Goal: Information Seeking & Learning: Compare options

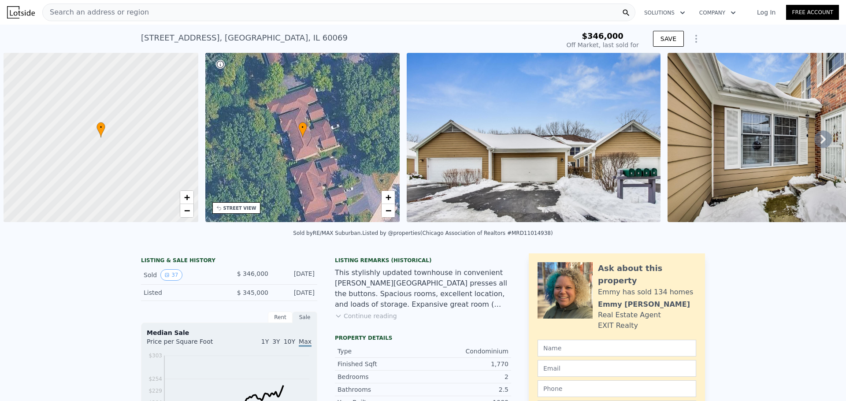
scroll to position [0, 4]
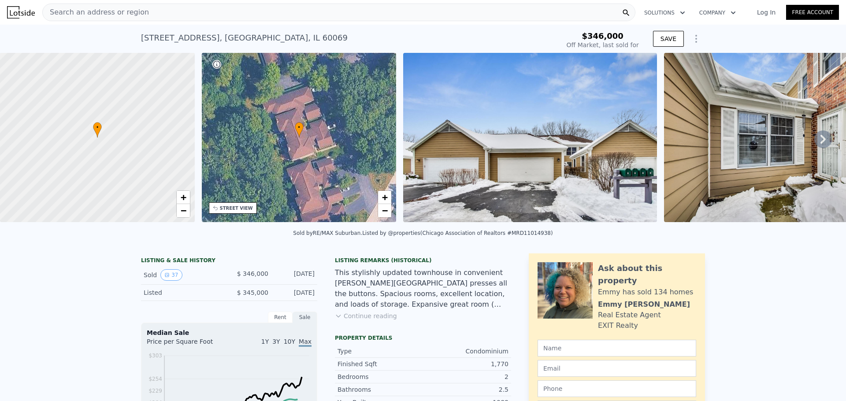
click at [743, 150] on img at bounding box center [791, 137] width 254 height 169
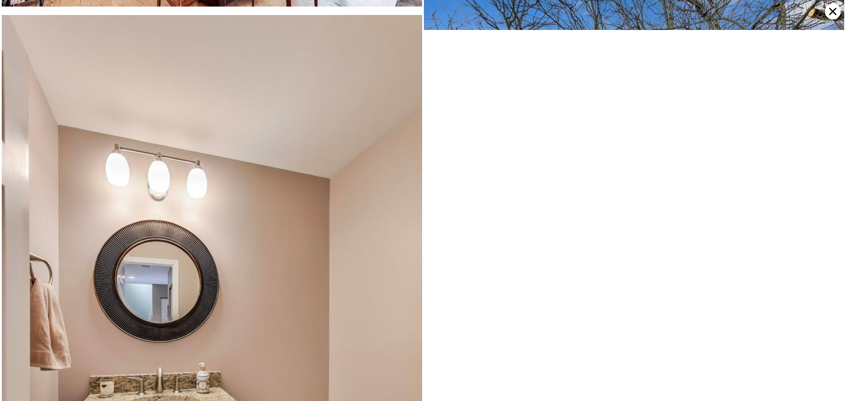
scroll to position [1712, 0]
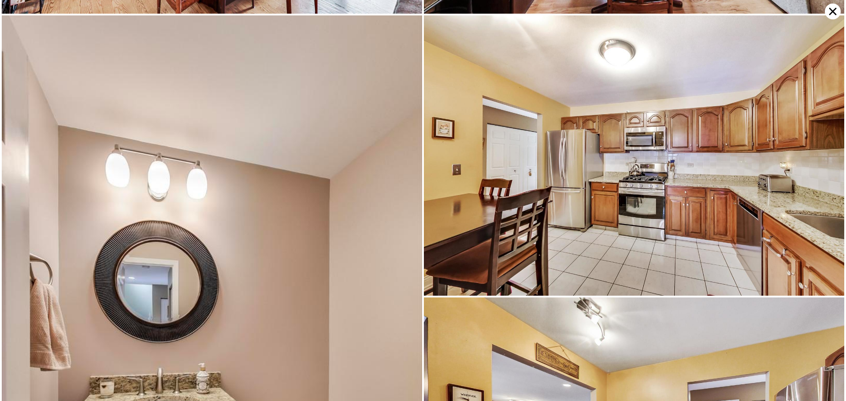
click at [835, 11] on icon at bounding box center [833, 12] width 16 height 16
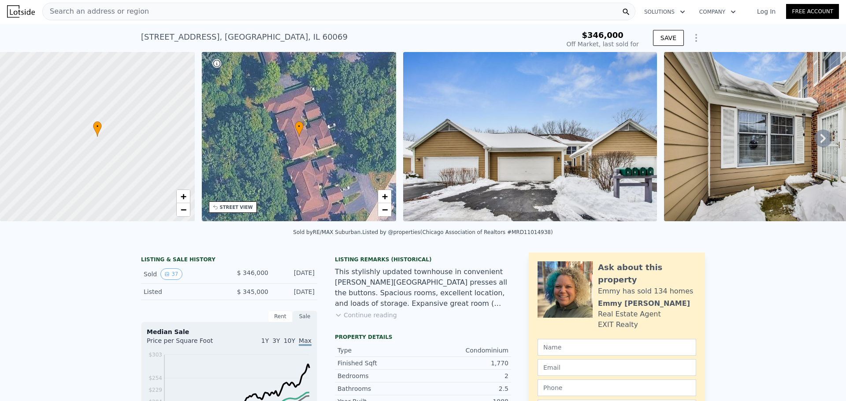
scroll to position [0, 0]
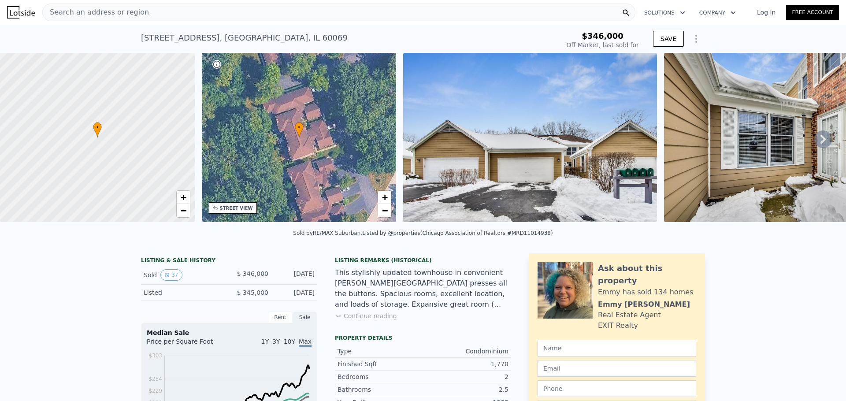
type input "$ 429,000"
type input "$ 37,945"
click at [666, 164] on img at bounding box center [791, 137] width 254 height 169
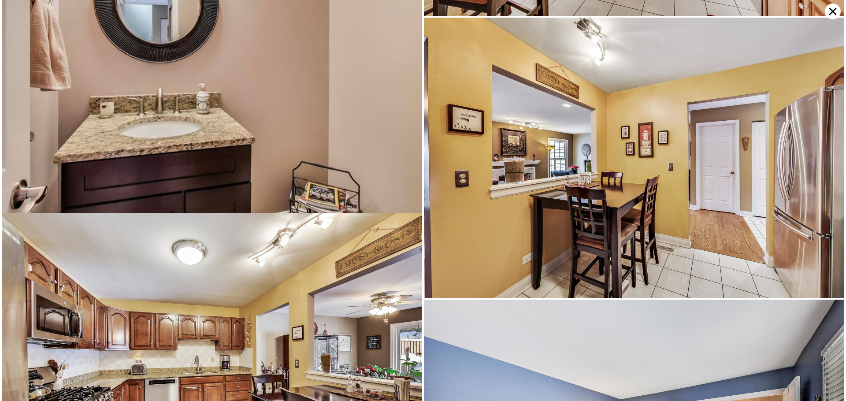
scroll to position [1992, 0]
click at [831, 10] on icon at bounding box center [832, 11] width 7 height 7
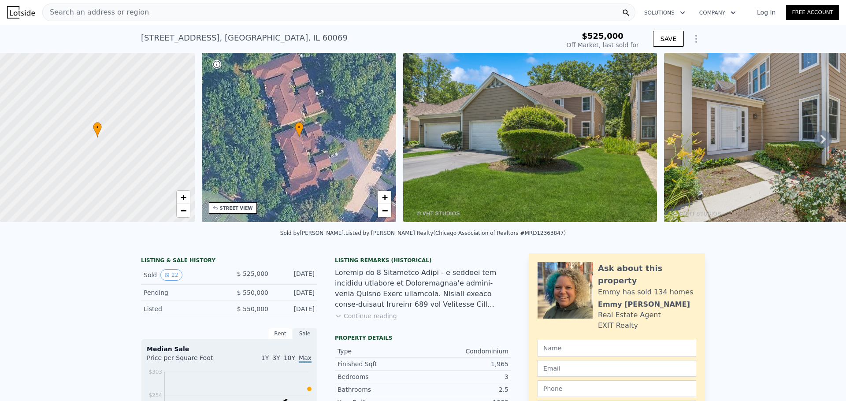
click at [817, 145] on icon at bounding box center [823, 139] width 18 height 18
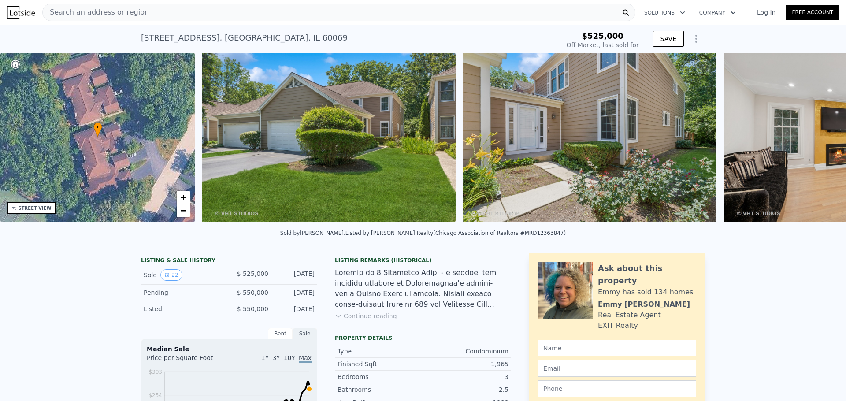
scroll to position [0, 205]
click at [783, 146] on img at bounding box center [850, 137] width 254 height 169
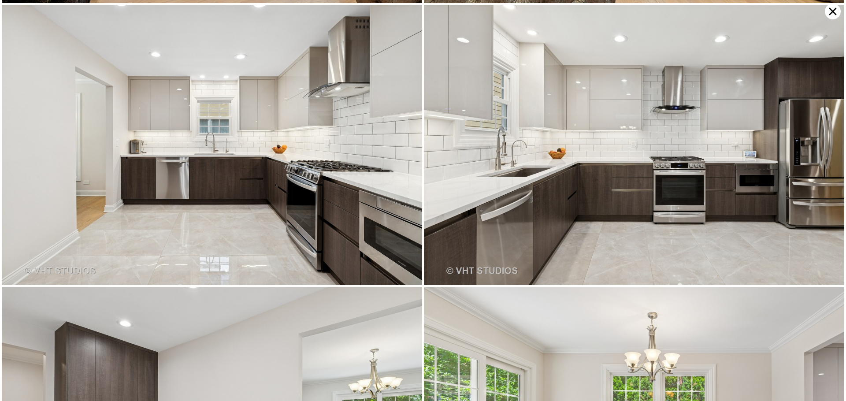
scroll to position [559, 0]
type input "$ 525,000"
type input "-$ 59,855"
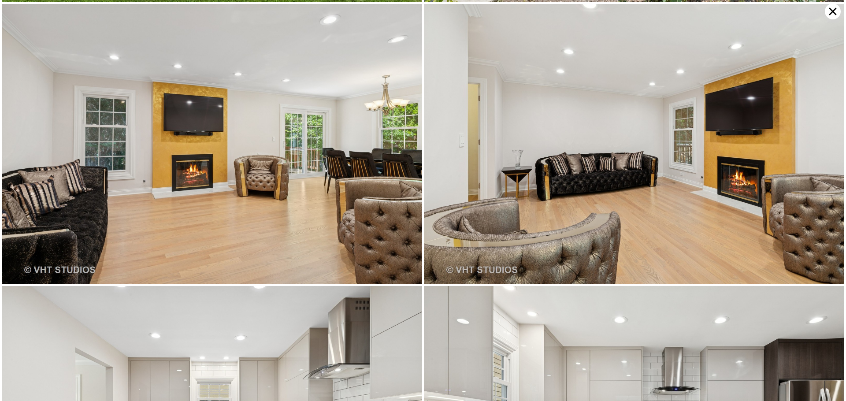
scroll to position [279, 0]
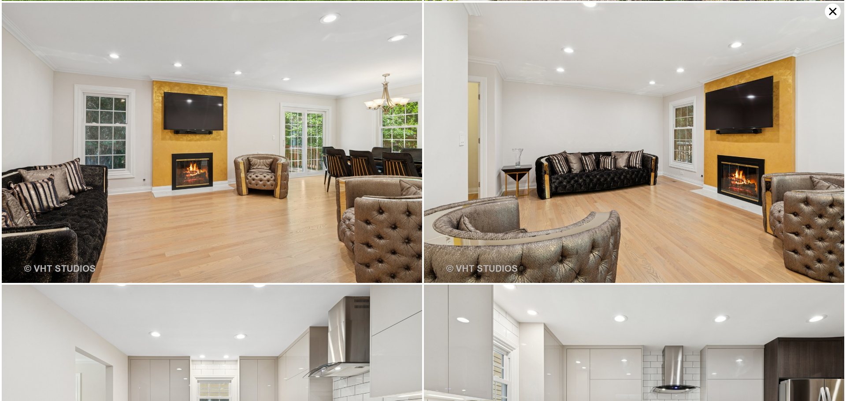
drag, startPoint x: 836, startPoint y: 12, endPoint x: 819, endPoint y: 25, distance: 20.7
click at [835, 12] on icon at bounding box center [833, 12] width 16 height 16
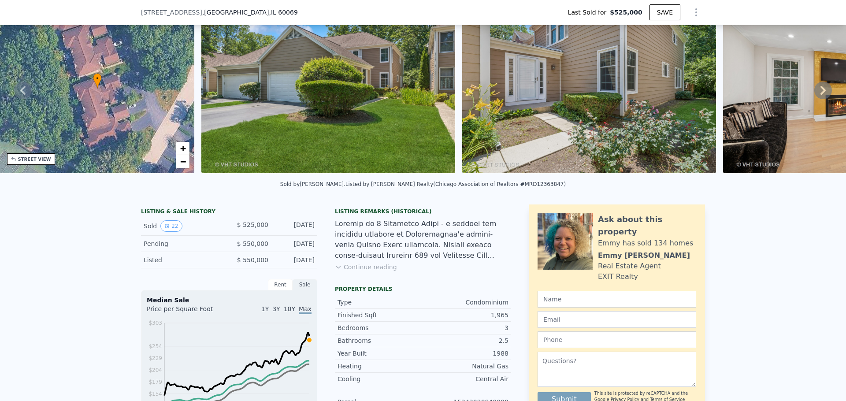
scroll to position [89, 0]
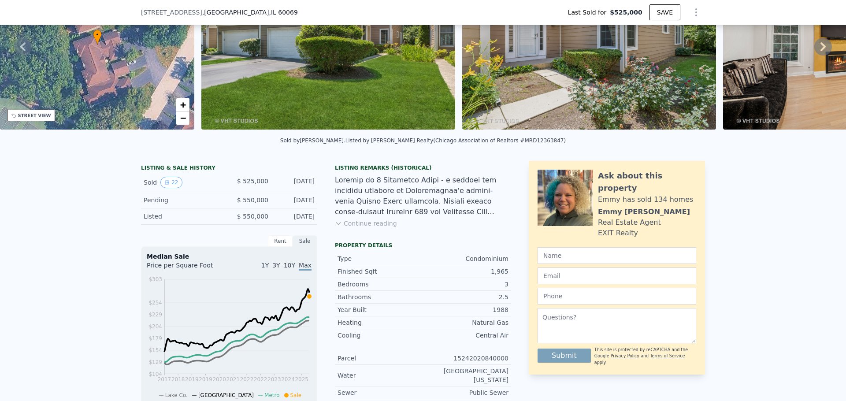
drag, startPoint x: 304, startPoint y: 189, endPoint x: 193, endPoint y: 187, distance: 111.1
click at [146, 190] on div "Sold 22 $ 525,000 Aug 26, 2025" at bounding box center [229, 182] width 176 height 19
click at [316, 181] on div "LISTING & SALE HISTORY Sold 22 $ 525,000 Aug 26, 2025 Pending $ 550,000 Jul 27,…" at bounding box center [326, 298] width 370 height 275
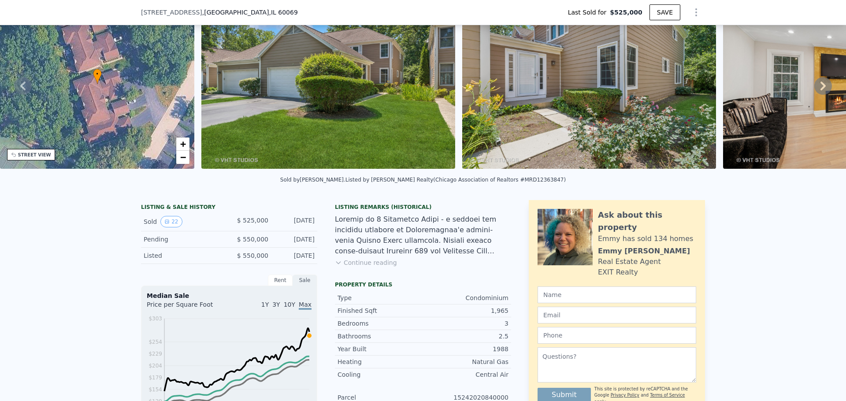
scroll to position [3, 0]
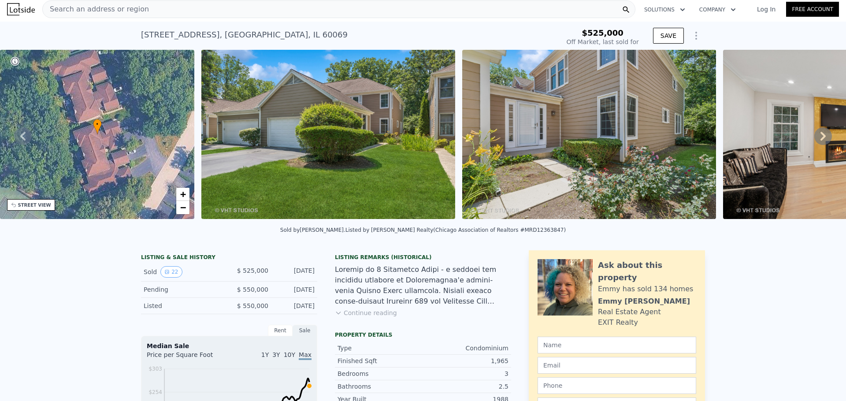
click at [694, 164] on img at bounding box center [589, 134] width 254 height 169
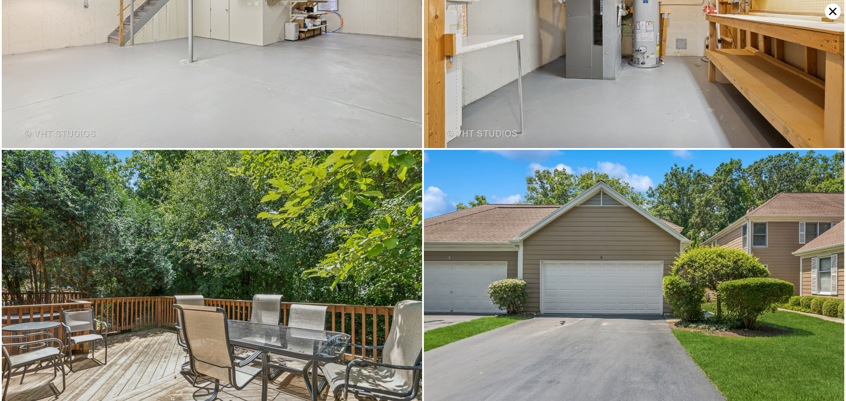
scroll to position [2672, 0]
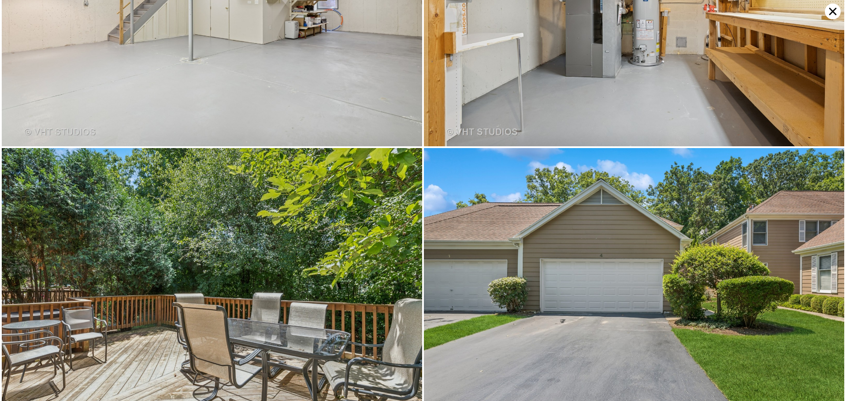
click at [832, 11] on icon at bounding box center [833, 12] width 16 height 16
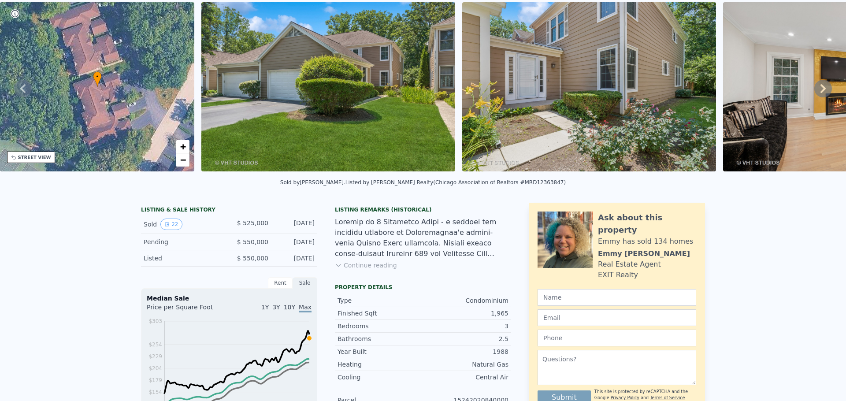
scroll to position [3, 0]
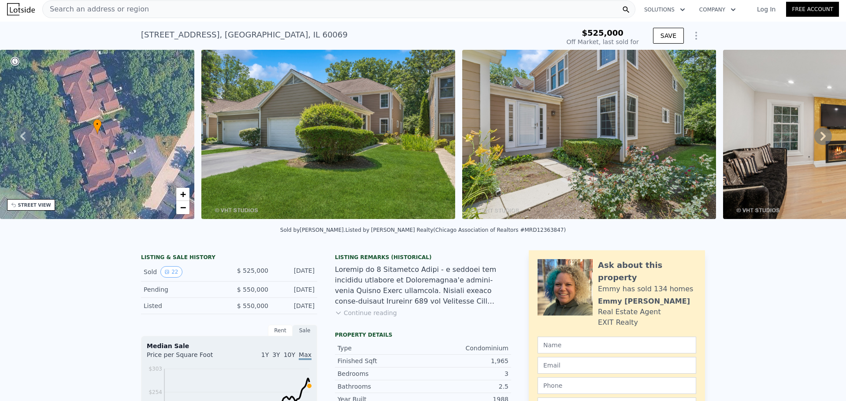
click at [653, 140] on img at bounding box center [589, 134] width 254 height 169
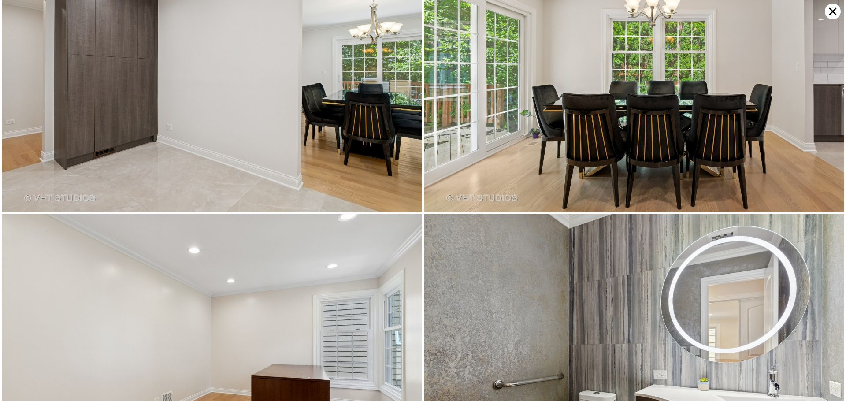
scroll to position [2672, 0]
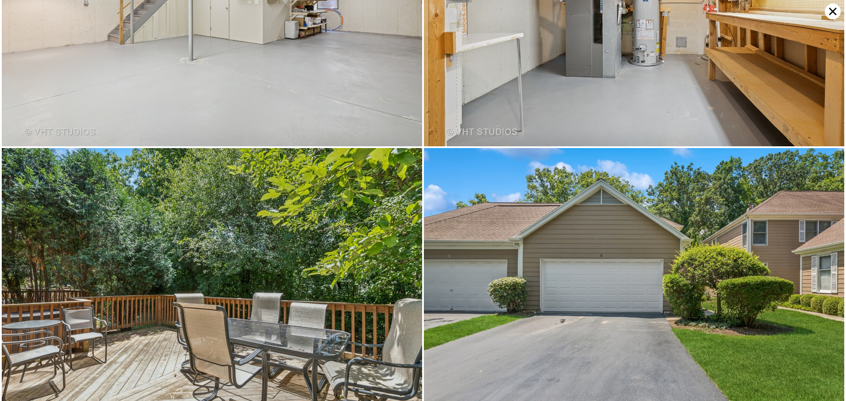
click at [827, 13] on icon at bounding box center [833, 12] width 16 height 16
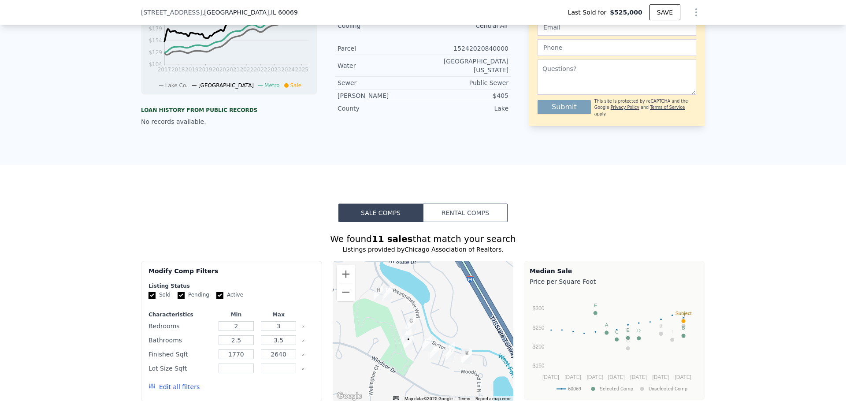
scroll to position [185, 0]
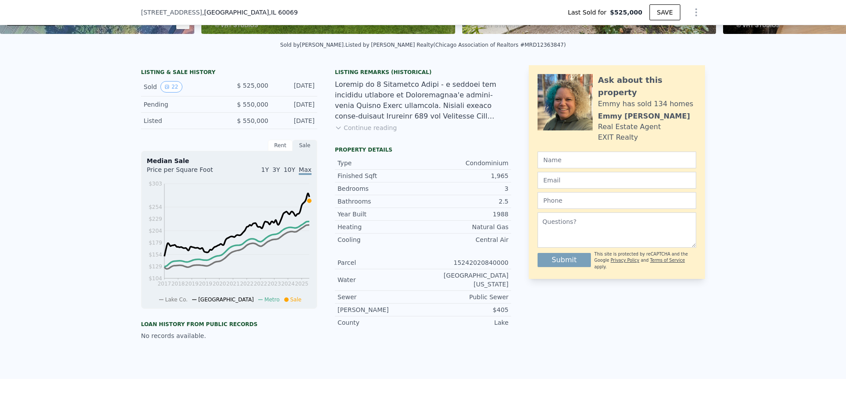
click at [353, 139] on div "Listing Remarks (Historical) Continue reading" at bounding box center [423, 106] width 176 height 74
click at [356, 132] on button "Continue reading" at bounding box center [366, 127] width 62 height 9
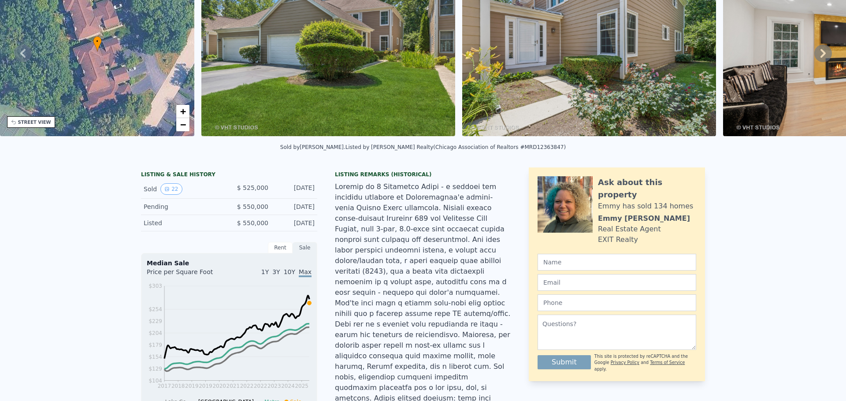
scroll to position [0, 0]
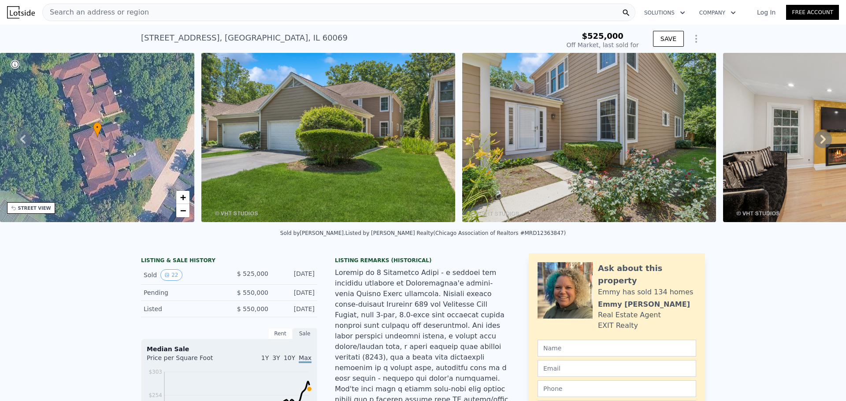
click at [818, 141] on icon at bounding box center [823, 139] width 18 height 18
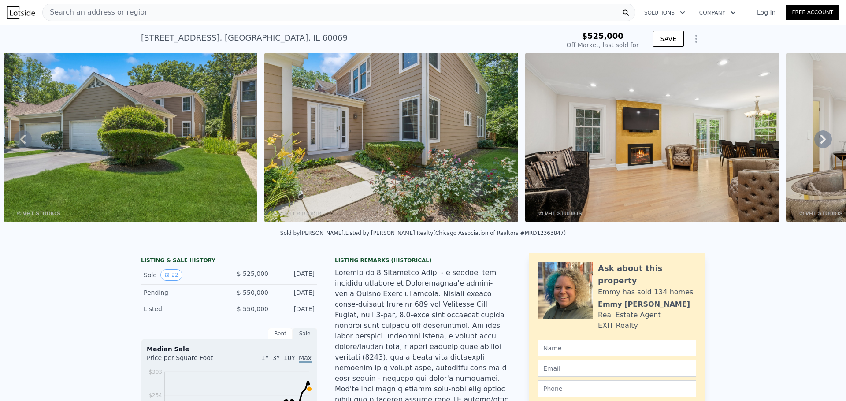
click at [814, 143] on icon at bounding box center [823, 139] width 18 height 18
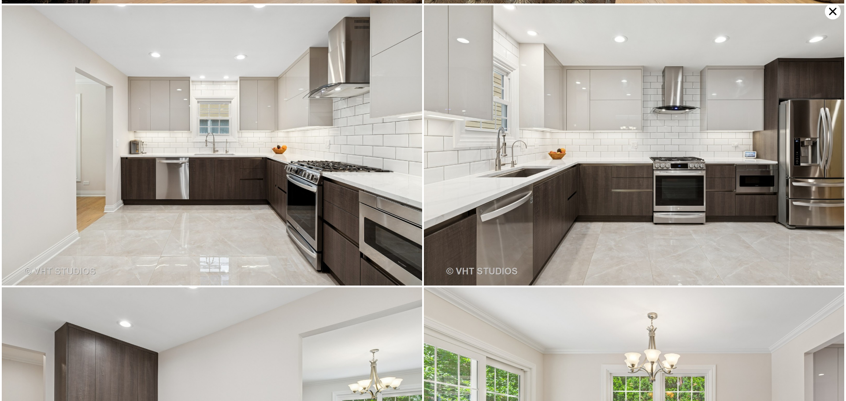
scroll to position [559, 0]
click at [834, 10] on icon at bounding box center [832, 11] width 7 height 7
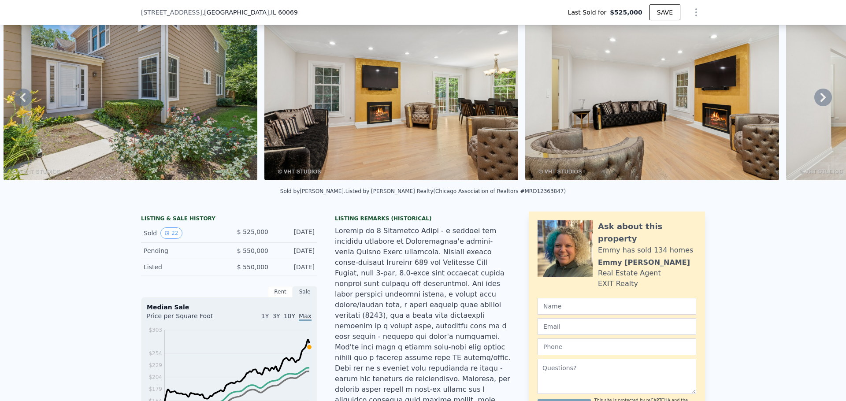
scroll to position [42, 0]
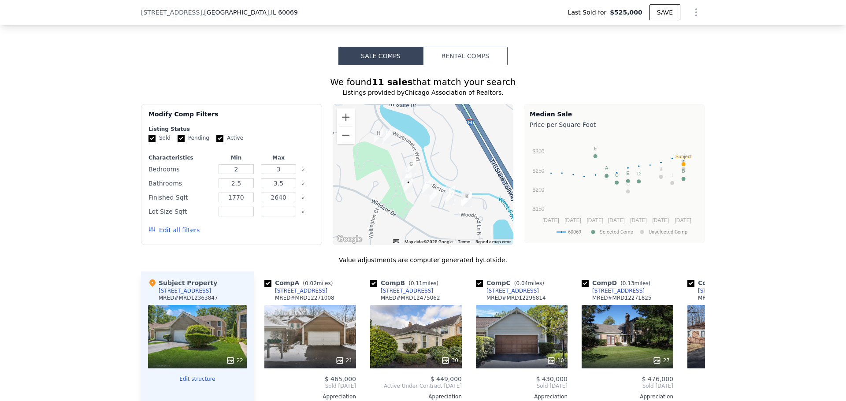
scroll to position [505, 0]
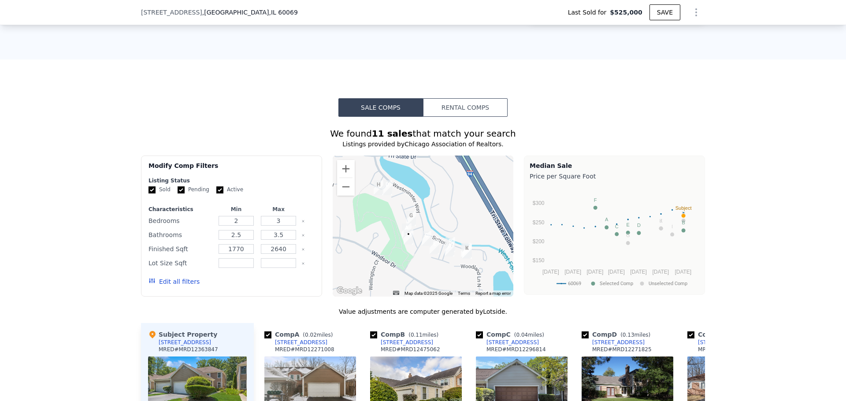
click at [462, 254] on img "851 Sutton Court" at bounding box center [467, 251] width 10 height 15
click at [466, 257] on img "851 Sutton Court" at bounding box center [467, 251] width 10 height 15
click at [408, 221] on img "14 Sommerset Lane" at bounding box center [411, 218] width 10 height 15
click at [446, 253] on img "833 Suffield Square" at bounding box center [450, 249] width 10 height 15
click at [435, 279] on div at bounding box center [423, 226] width 181 height 141
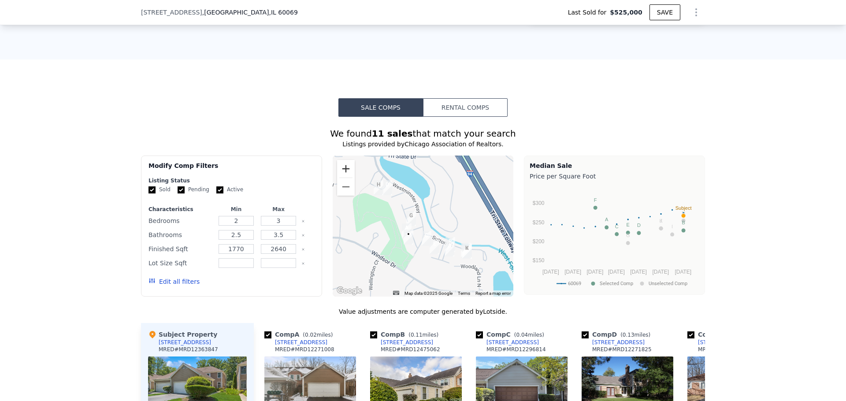
click at [344, 176] on button "Zoom in" at bounding box center [346, 169] width 18 height 18
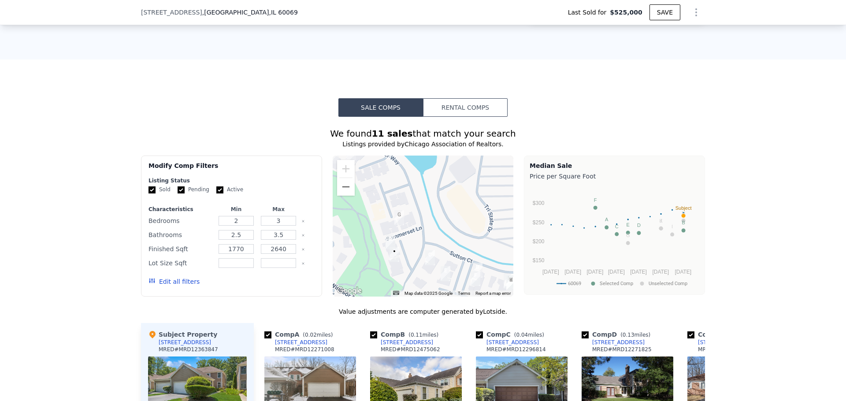
click at [386, 249] on img "7 Sommerset Lane" at bounding box center [391, 241] width 10 height 15
click at [429, 265] on img "192 Westminster Way" at bounding box center [430, 257] width 10 height 15
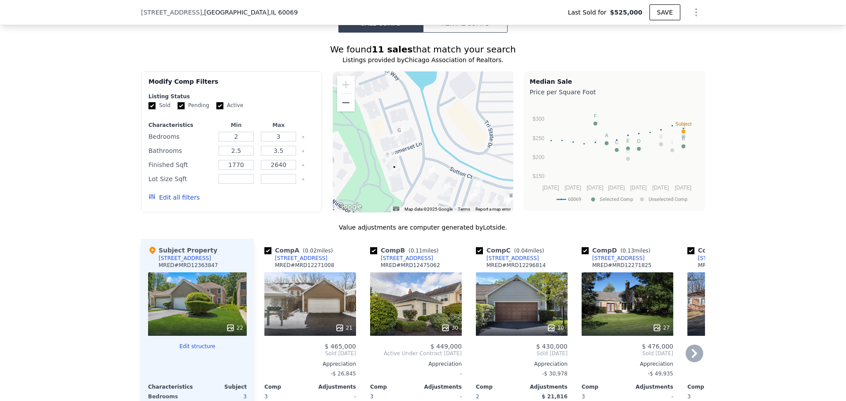
scroll to position [597, 0]
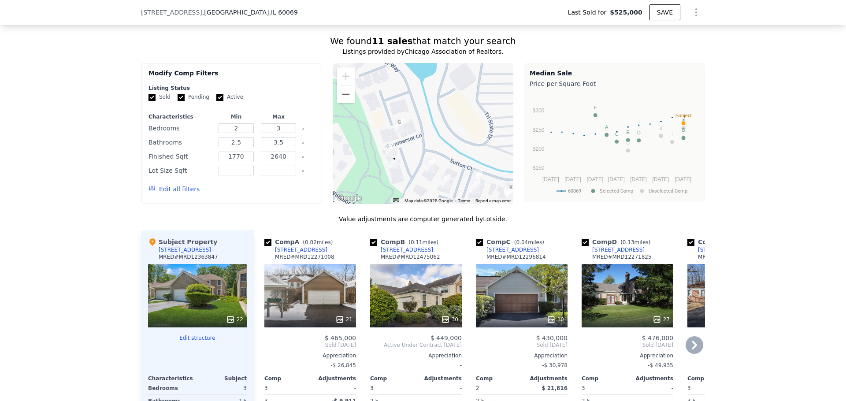
click at [298, 260] on div "MRED # MRD12271008" at bounding box center [304, 256] width 59 height 7
click at [300, 253] on div "[STREET_ADDRESS]" at bounding box center [301, 249] width 52 height 7
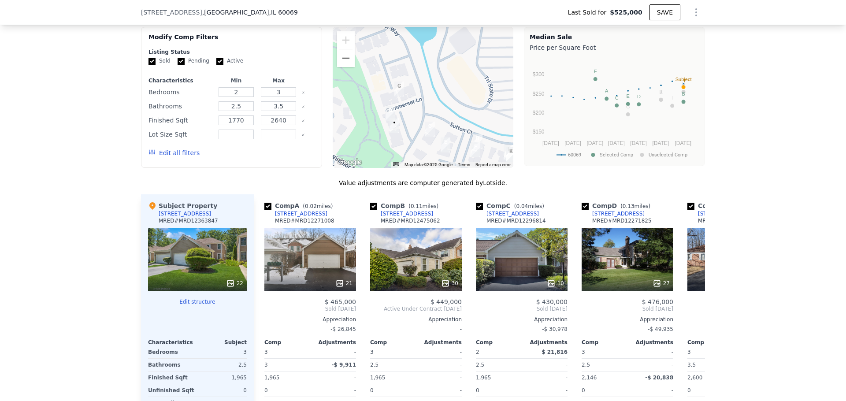
scroll to position [690, 0]
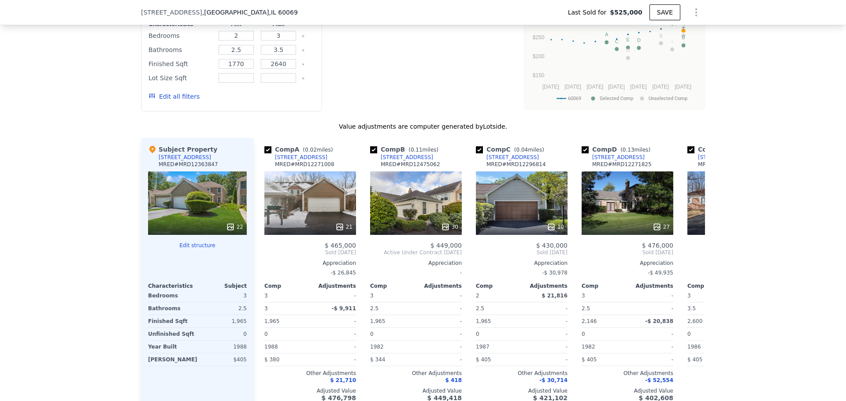
type input "$ 525,000"
type input "-$ 59,855"
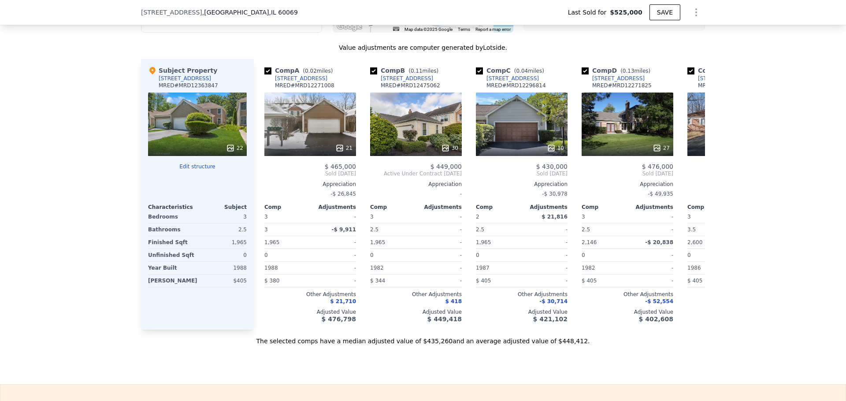
scroll to position [782, 0]
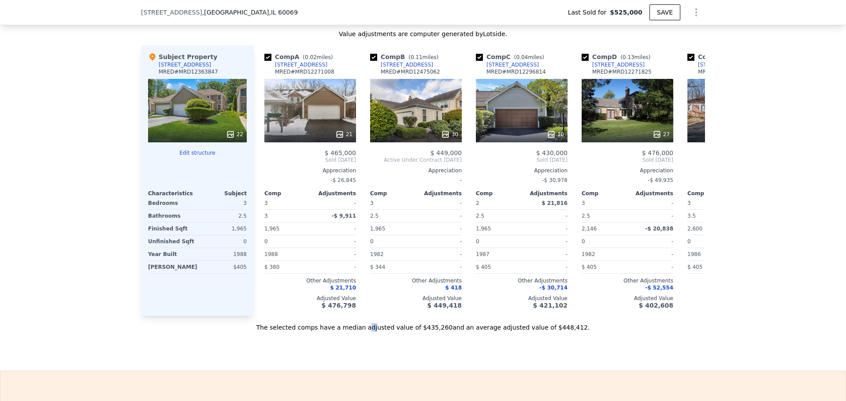
click at [382, 331] on div "The selected comps have a median adjusted value of $435,260 and an average adju…" at bounding box center [423, 324] width 564 height 16
drag, startPoint x: 387, startPoint y: 323, endPoint x: 392, endPoint y: 324, distance: 5.2
click at [392, 316] on div "Comp A ( 0.02 miles) 7 Sommerset Lane MRED # MRD12271008 21 $ 465,000 Sold Feb …" at bounding box center [479, 180] width 451 height 271
click at [346, 363] on div "Sale Comps Rental Comps We found 11 sales that match your search Listings provi…" at bounding box center [423, 76] width 846 height 589
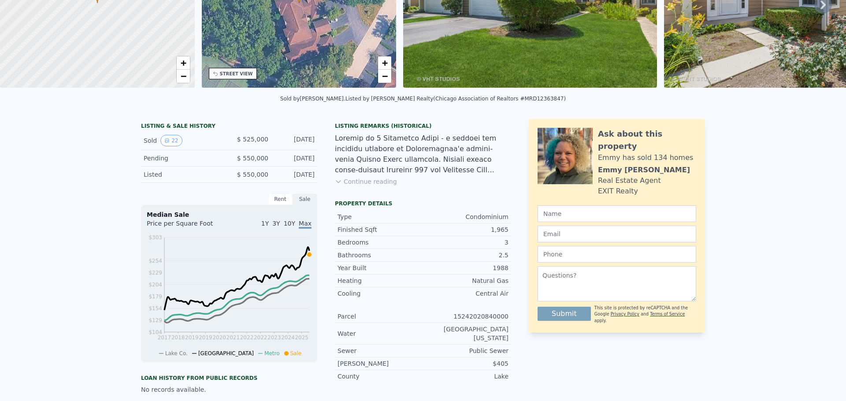
scroll to position [0, 0]
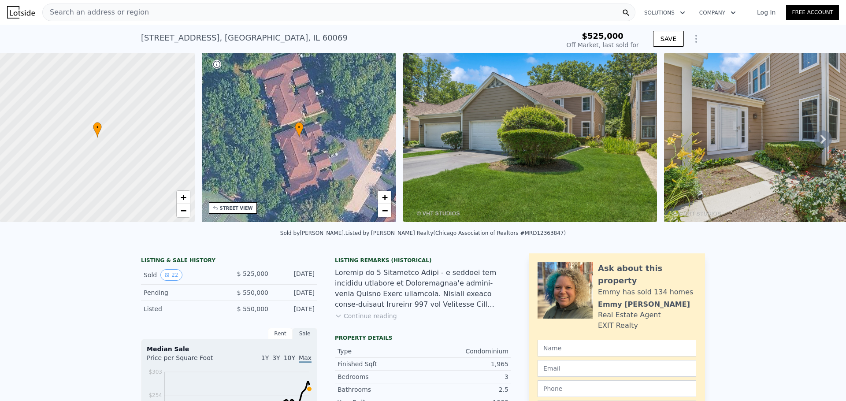
click at [83, 14] on span "Search an address or region" at bounding box center [96, 12] width 106 height 11
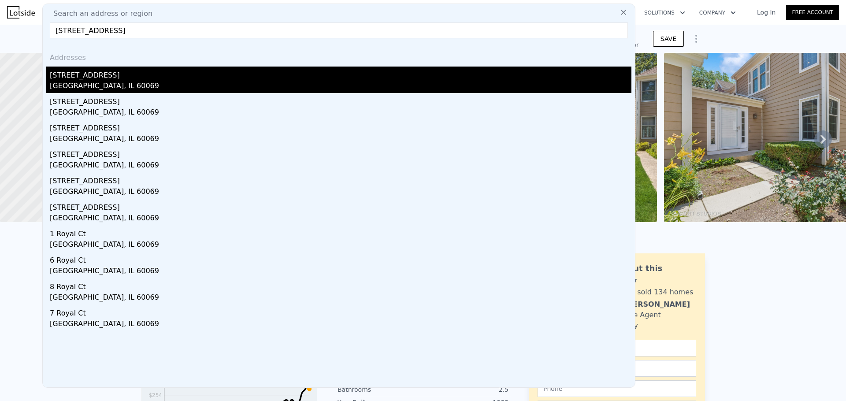
type input "125 Camden Ct, Lincolnshire, IL 60069"
click at [226, 81] on div "Lincolnshire, IL 60069" at bounding box center [341, 87] width 582 height 12
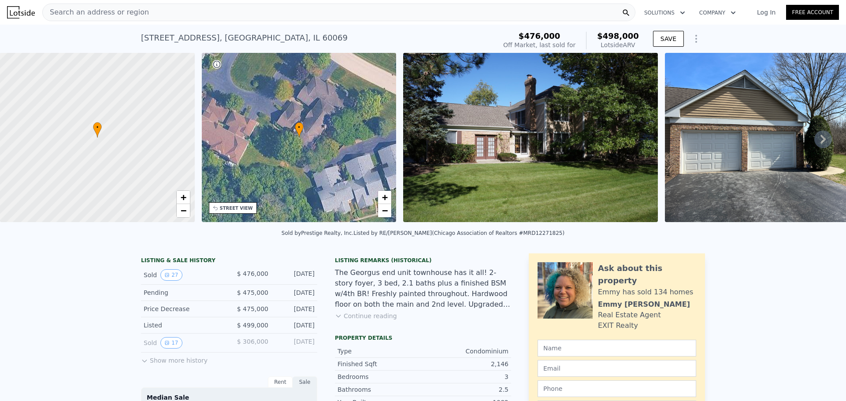
click at [814, 142] on icon at bounding box center [823, 139] width 18 height 18
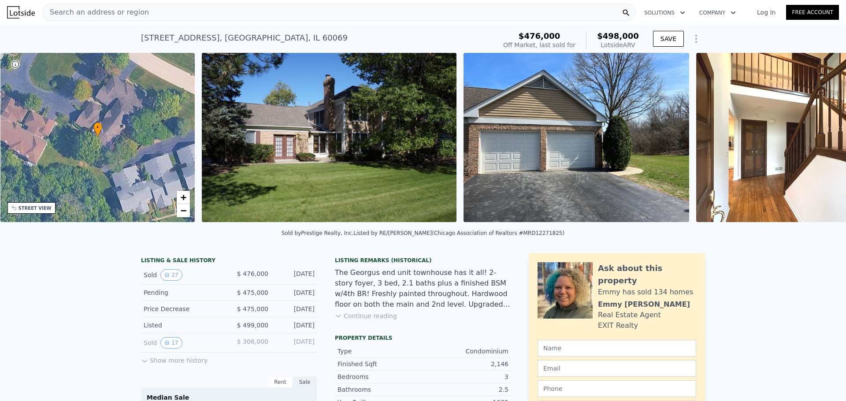
scroll to position [0, 205]
click at [761, 150] on img at bounding box center [793, 137] width 195 height 169
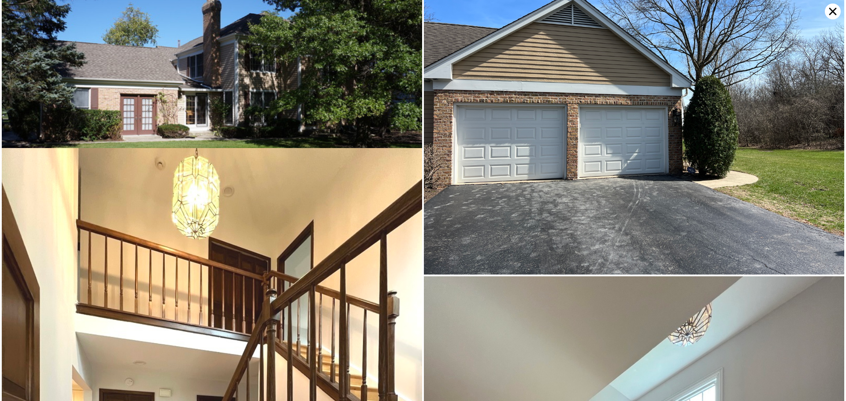
scroll to position [0, 0]
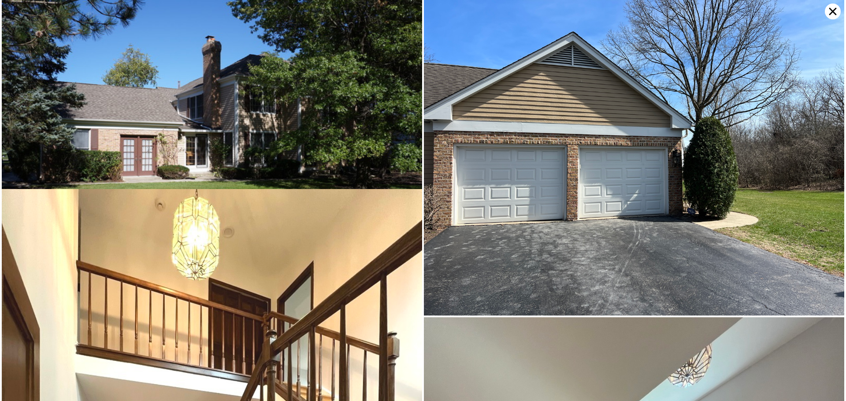
click at [833, 12] on icon at bounding box center [832, 11] width 7 height 7
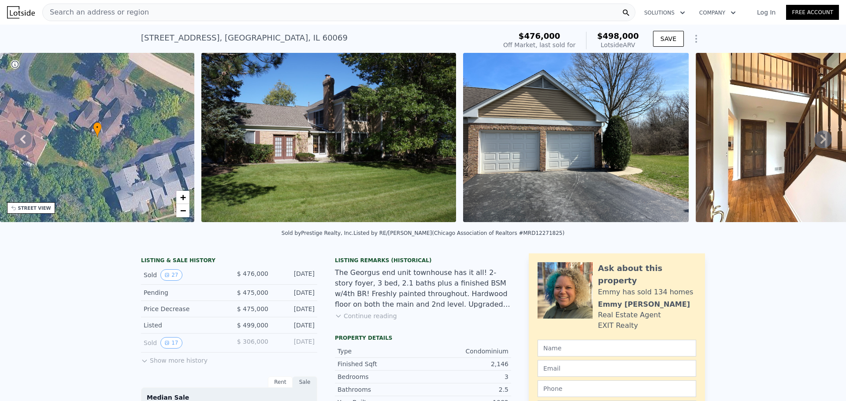
click at [833, 146] on img at bounding box center [793, 137] width 195 height 169
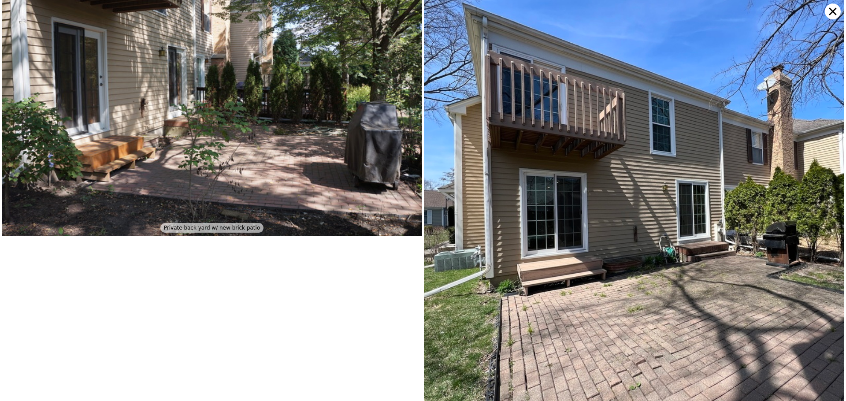
scroll to position [4681, 0]
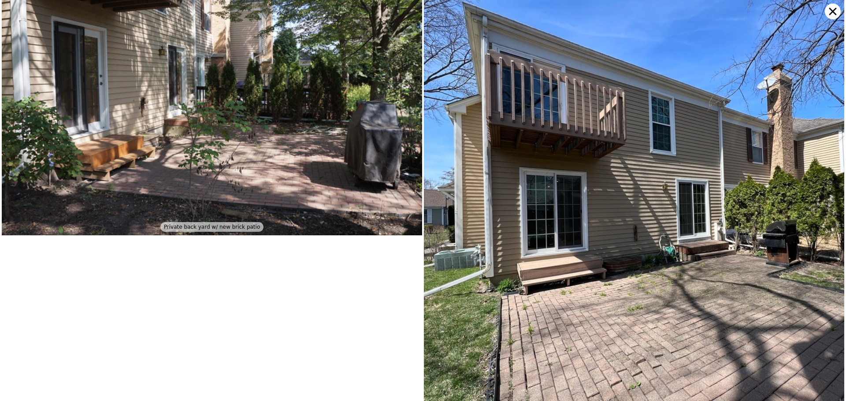
click at [833, 15] on icon at bounding box center [833, 12] width 16 height 16
